Goal: Information Seeking & Learning: Learn about a topic

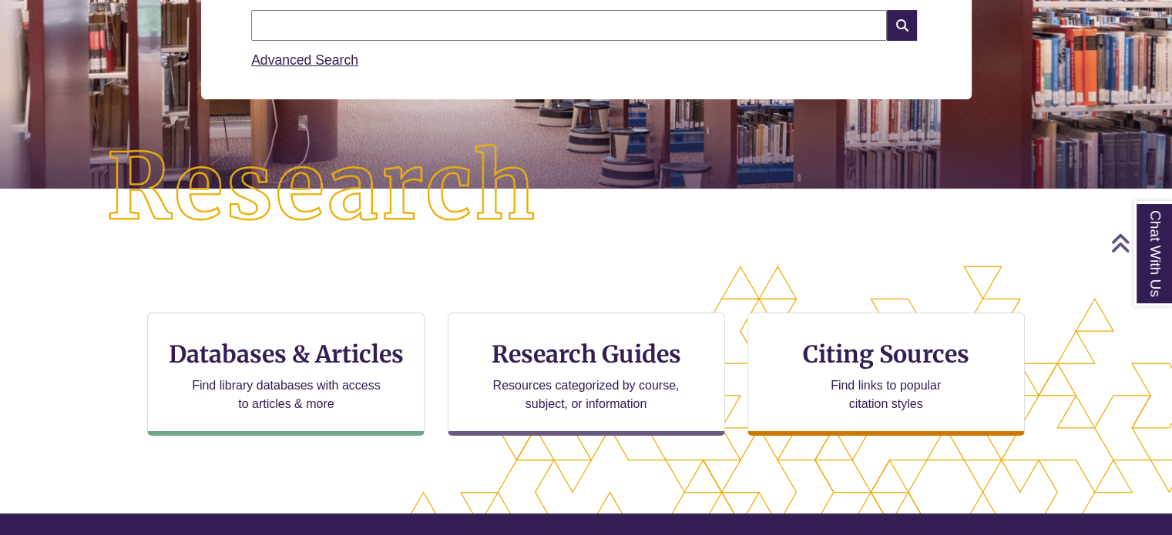
scroll to position [394, 0]
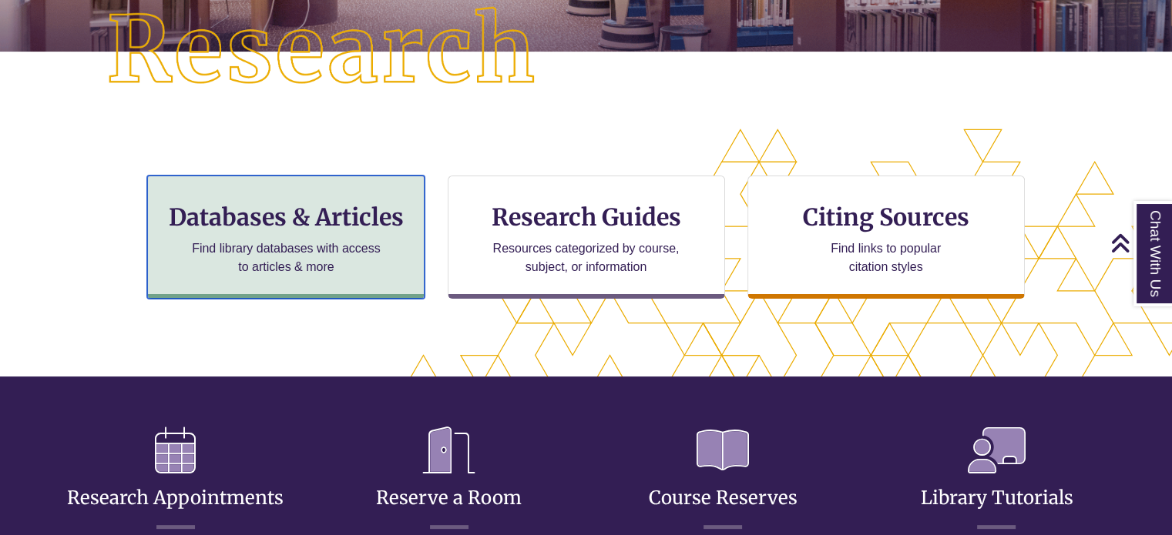
click at [297, 268] on p "Find library databases with access to articles & more" at bounding box center [286, 258] width 201 height 37
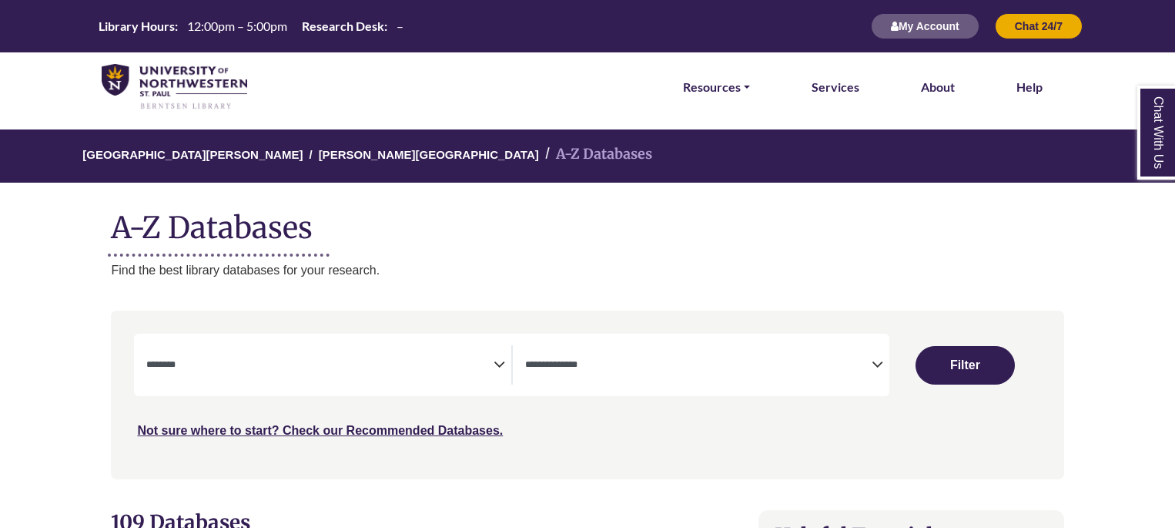
select select "Database Subject Filter"
select select "Database Types Filter"
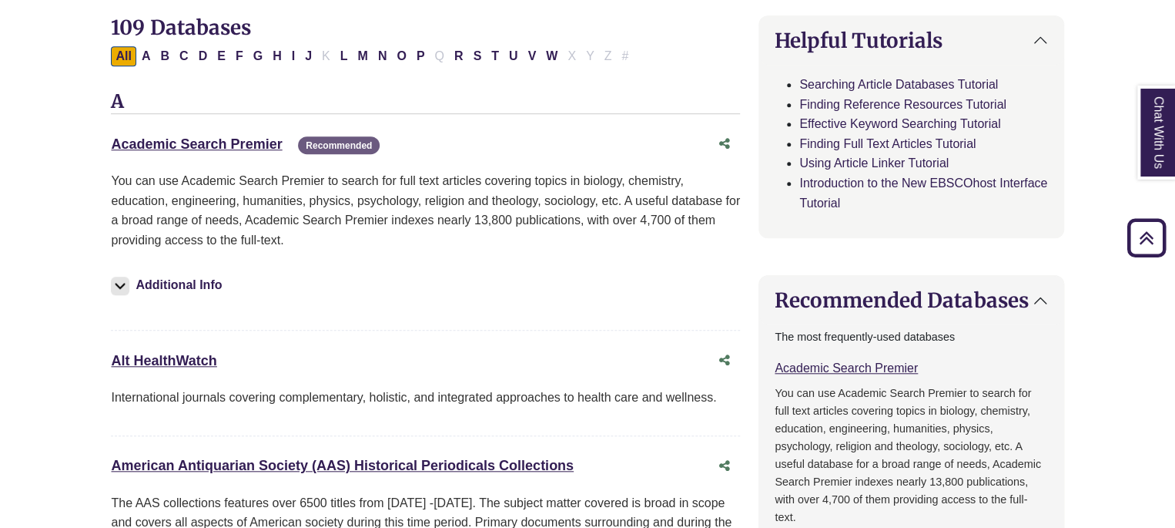
scroll to position [495, 0]
click at [225, 139] on link "Academic Search Premier This link opens in a new window" at bounding box center [196, 143] width 171 height 15
